Goal: Information Seeking & Learning: Learn about a topic

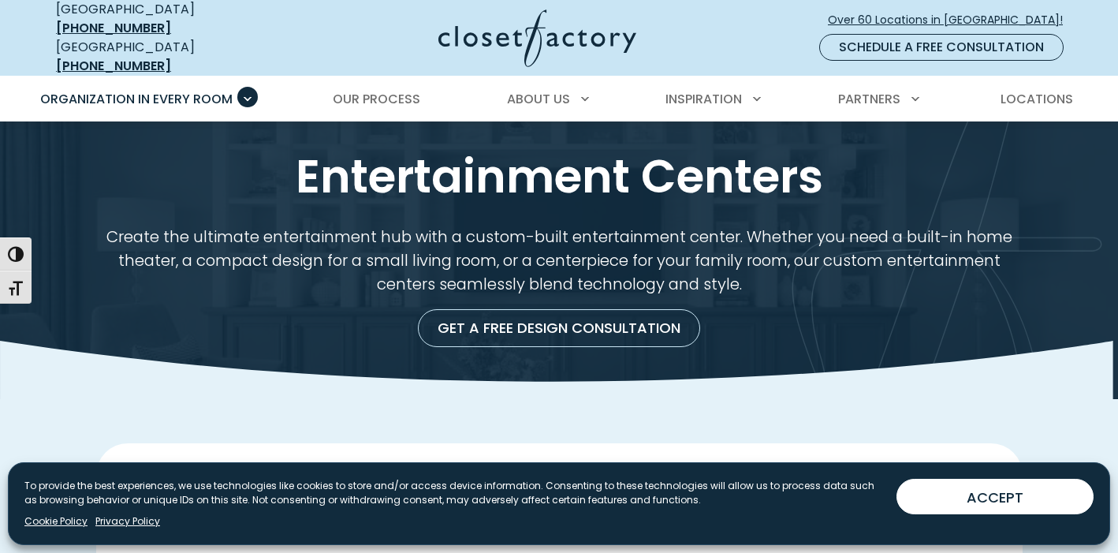
scroll to position [13, 0]
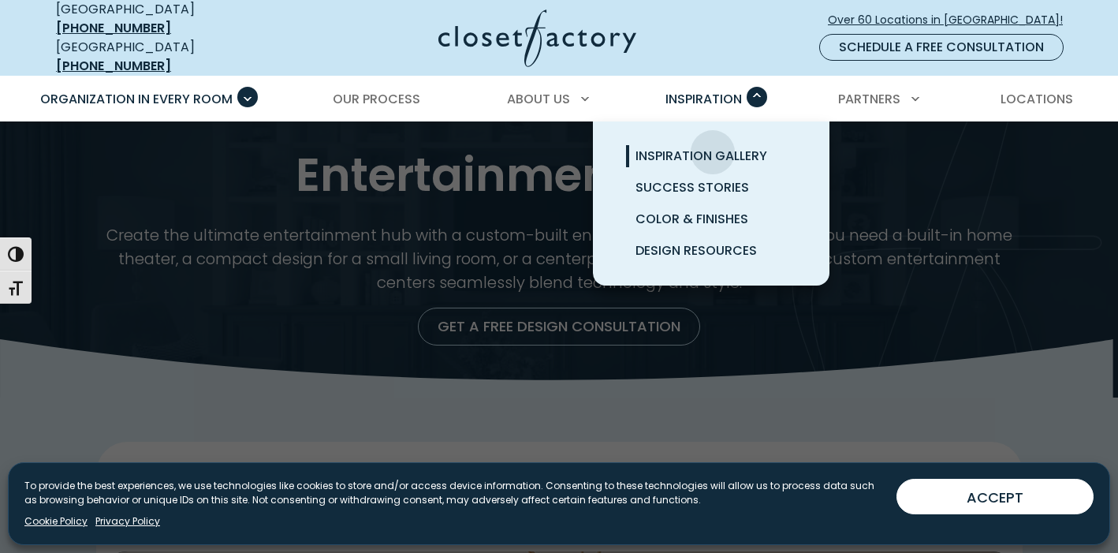
click at [713, 147] on span "Inspiration Gallery" at bounding box center [701, 156] width 132 height 18
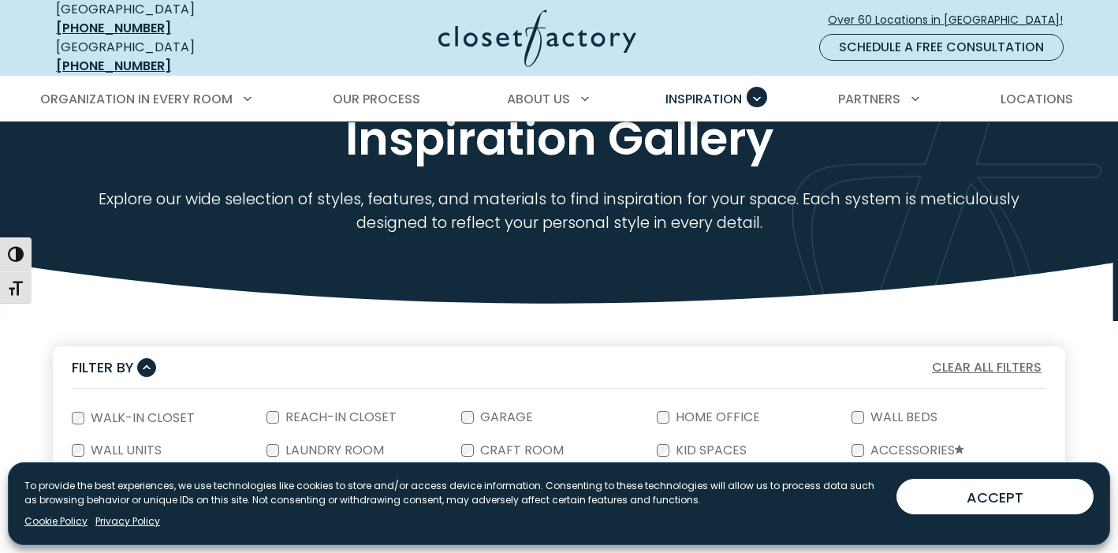
scroll to position [121, 0]
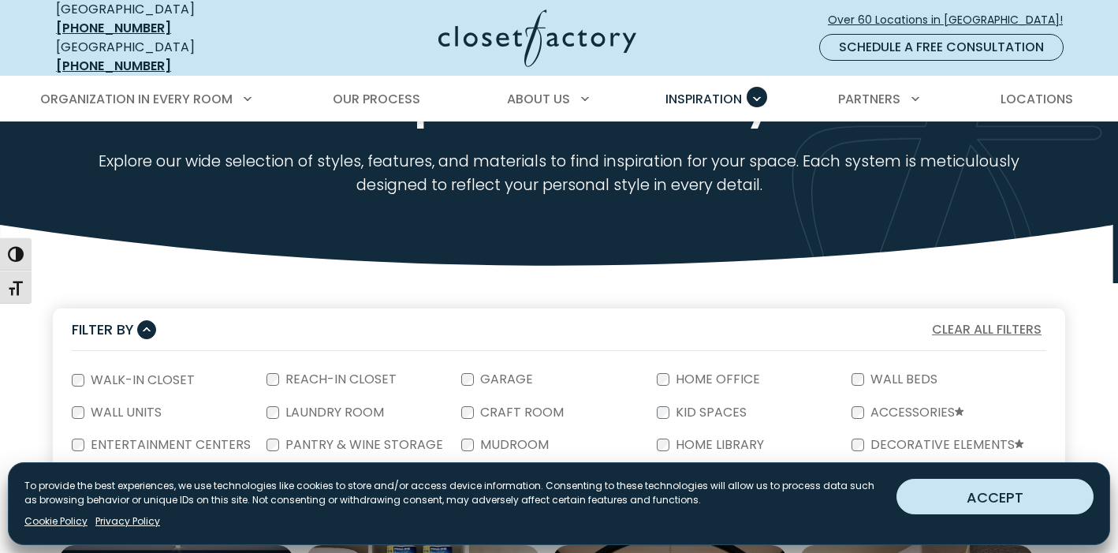
click at [962, 493] on button "ACCEPT" at bounding box center [994, 496] width 197 height 35
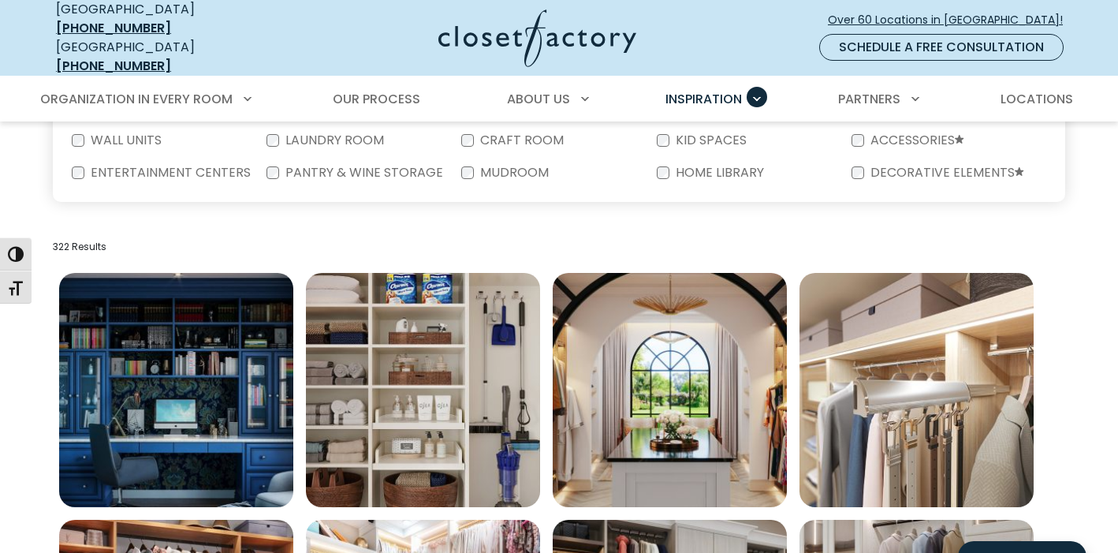
scroll to position [397, 0]
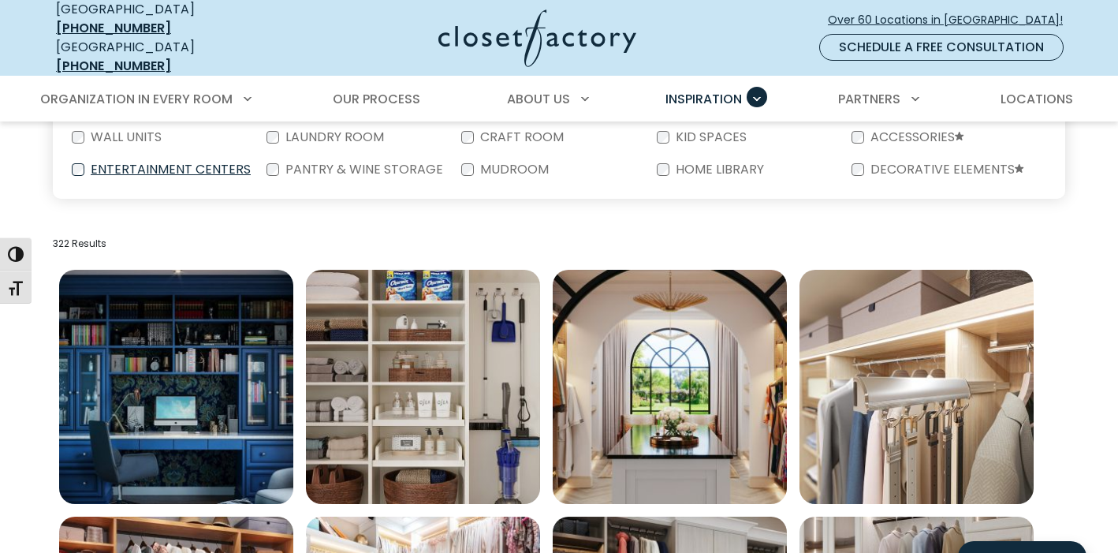
click at [228, 165] on label "Entertainment Centers" at bounding box center [169, 169] width 170 height 13
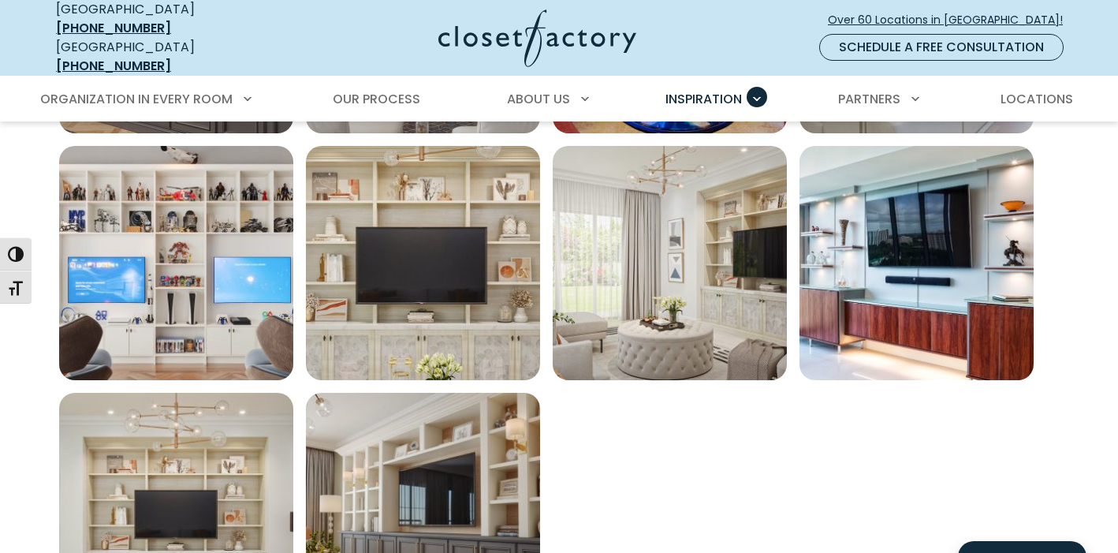
scroll to position [1192, 0]
